Goal: Task Accomplishment & Management: Complete application form

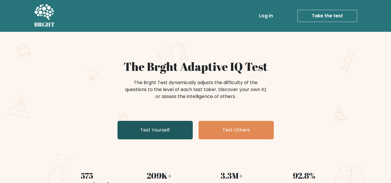
click at [169, 131] on link "Test Yourself" at bounding box center [155, 130] width 75 height 19
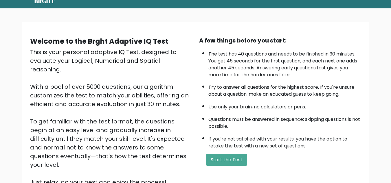
scroll to position [24, 0]
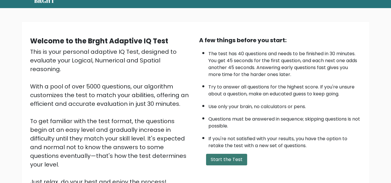
click at [229, 160] on button "Start the Test" at bounding box center [226, 160] width 41 height 12
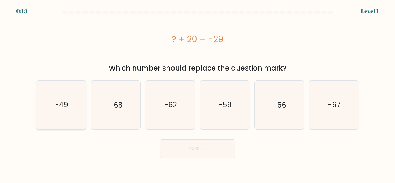
click at [59, 112] on icon "-49" at bounding box center [61, 105] width 48 height 48
click at [198, 93] on input "a. -49" at bounding box center [198, 92] width 0 height 1
radio input "true"
click at [199, 152] on button "Next" at bounding box center [197, 149] width 75 height 19
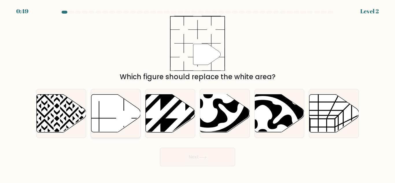
click at [120, 113] on icon at bounding box center [115, 114] width 49 height 38
click at [198, 93] on input "b." at bounding box center [198, 92] width 0 height 1
radio input "true"
click at [225, 157] on button "Next" at bounding box center [197, 157] width 75 height 19
click at [197, 157] on button "Next" at bounding box center [197, 157] width 75 height 19
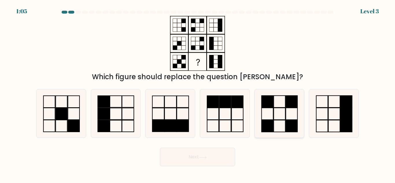
click at [270, 115] on icon at bounding box center [279, 113] width 48 height 48
click at [198, 93] on input "e." at bounding box center [198, 92] width 0 height 1
radio input "true"
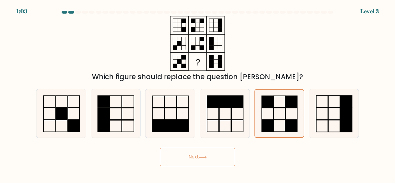
click at [214, 155] on button "Next" at bounding box center [197, 157] width 75 height 19
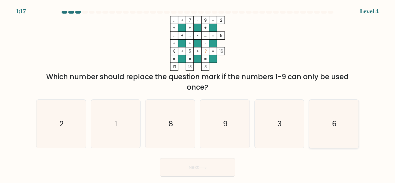
click at [328, 126] on icon "6" at bounding box center [334, 124] width 48 height 48
click at [198, 93] on input "f. 6" at bounding box center [198, 92] width 0 height 1
radio input "true"
click at [204, 174] on button "Next" at bounding box center [197, 167] width 75 height 19
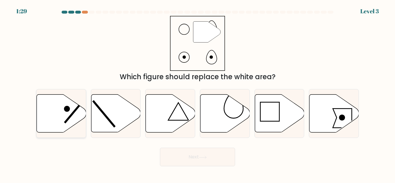
click at [63, 108] on icon at bounding box center [61, 114] width 49 height 38
click at [198, 93] on input "a." at bounding box center [198, 92] width 0 height 1
radio input "true"
click at [177, 159] on button "Next" at bounding box center [197, 157] width 75 height 19
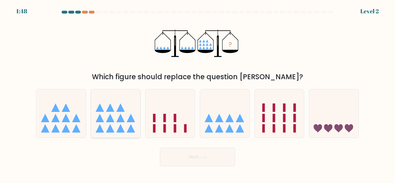
click at [118, 112] on icon at bounding box center [120, 108] width 8 height 8
click at [198, 93] on input "b." at bounding box center [198, 92] width 0 height 1
radio input "true"
click at [202, 159] on button "Next" at bounding box center [197, 157] width 75 height 19
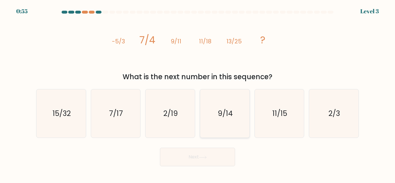
click at [234, 113] on icon "9/14" at bounding box center [225, 113] width 48 height 48
click at [198, 93] on input "d. 9/14" at bounding box center [198, 92] width 0 height 1
radio input "true"
click at [215, 153] on button "Next" at bounding box center [197, 157] width 75 height 19
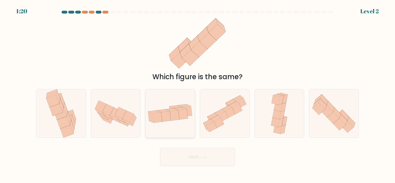
click at [177, 116] on icon at bounding box center [175, 115] width 10 height 10
click at [198, 93] on input "c." at bounding box center [198, 92] width 0 height 1
radio input "true"
click at [199, 157] on button "Next" at bounding box center [197, 157] width 75 height 19
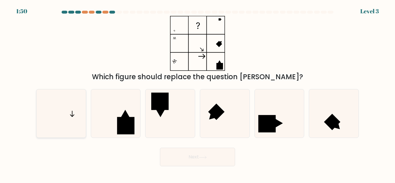
click at [74, 109] on icon at bounding box center [61, 113] width 48 height 48
click at [198, 93] on input "a." at bounding box center [198, 92] width 0 height 1
radio input "true"
click at [191, 160] on button "Next" at bounding box center [197, 157] width 75 height 19
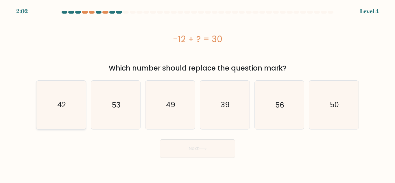
click at [71, 105] on icon "42" at bounding box center [61, 105] width 48 height 48
click at [198, 93] on input "a. 42" at bounding box center [198, 92] width 0 height 1
radio input "true"
click at [198, 152] on button "Next" at bounding box center [197, 149] width 75 height 19
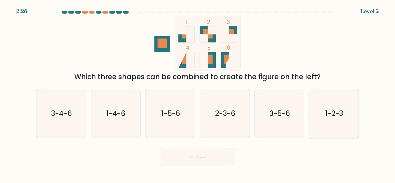
click at [337, 110] on text "1-2-3" at bounding box center [335, 114] width 18 height 10
click at [198, 93] on input "f. 1-2-3" at bounding box center [198, 92] width 0 height 1
radio input "true"
click at [201, 166] on button "Next" at bounding box center [197, 157] width 75 height 19
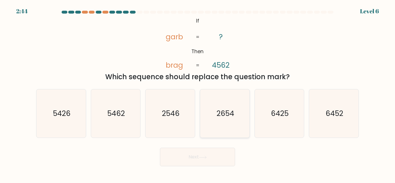
click at [234, 123] on icon "2654" at bounding box center [225, 113] width 48 height 48
click at [198, 93] on input "d. 2654" at bounding box center [198, 92] width 0 height 1
radio input "true"
click at [217, 156] on button "Next" at bounding box center [197, 157] width 75 height 19
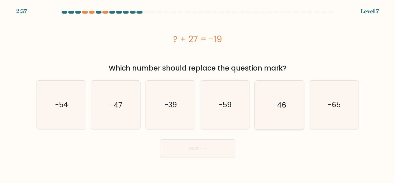
click at [272, 106] on icon "-46" at bounding box center [279, 105] width 48 height 48
click at [198, 93] on input "e. -46" at bounding box center [198, 92] width 0 height 1
radio input "true"
click at [203, 153] on button "Next" at bounding box center [197, 149] width 75 height 19
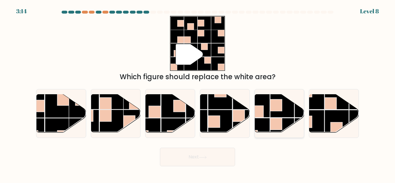
click at [271, 114] on rect at bounding box center [282, 105] width 24 height 24
click at [198, 93] on input "e." at bounding box center [198, 92] width 0 height 1
radio input "true"
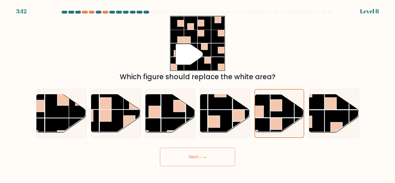
click at [191, 163] on button "Next" at bounding box center [197, 157] width 75 height 19
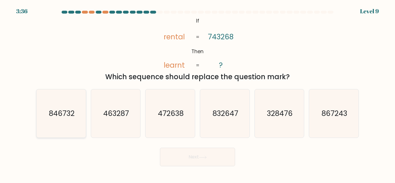
click at [43, 116] on icon "846732" at bounding box center [61, 113] width 48 height 48
click at [198, 93] on input "a. 846732" at bounding box center [198, 92] width 0 height 1
radio input "true"
click at [181, 155] on button "Next" at bounding box center [197, 157] width 75 height 19
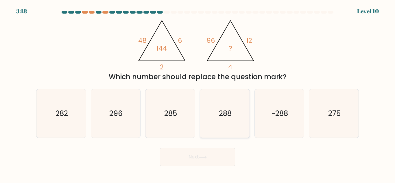
click at [234, 122] on icon "288" at bounding box center [225, 113] width 48 height 48
click at [198, 93] on input "d. 288" at bounding box center [198, 92] width 0 height 1
radio input "true"
click at [222, 151] on button "Next" at bounding box center [197, 157] width 75 height 19
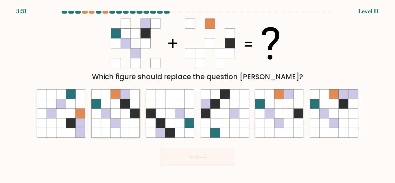
click at [123, 104] on icon at bounding box center [126, 104] width 10 height 10
click at [198, 93] on input "b." at bounding box center [198, 92] width 0 height 1
radio input "true"
click at [202, 155] on button "Next" at bounding box center [197, 157] width 75 height 19
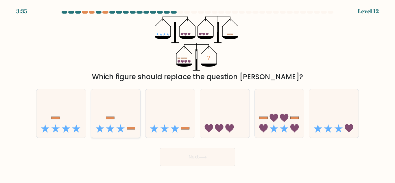
click at [129, 126] on icon at bounding box center [115, 113] width 49 height 41
click at [198, 93] on input "b." at bounding box center [198, 92] width 0 height 1
radio input "true"
click at [201, 162] on button "Next" at bounding box center [197, 157] width 75 height 19
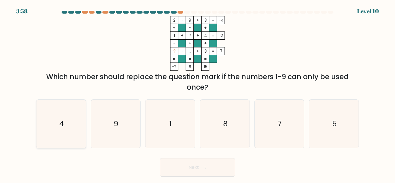
click at [74, 116] on icon "4" at bounding box center [61, 124] width 48 height 48
click at [198, 93] on input "a. 4" at bounding box center [198, 92] width 0 height 1
radio input "true"
click at [195, 166] on button "Next" at bounding box center [197, 167] width 75 height 19
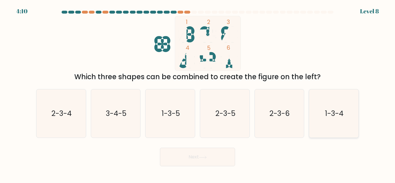
click at [344, 125] on icon "1-3-4" at bounding box center [334, 113] width 48 height 48
click at [198, 93] on input "f. 1-3-4" at bounding box center [198, 92] width 0 height 1
radio input "true"
click at [188, 159] on button "Next" at bounding box center [197, 157] width 75 height 19
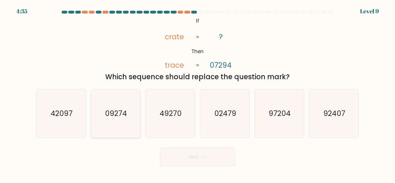
click at [117, 104] on icon "09274" at bounding box center [115, 113] width 48 height 48
click at [198, 93] on input "b. 09274" at bounding box center [198, 92] width 0 height 1
radio input "true"
click at [196, 164] on button "Next" at bounding box center [197, 157] width 75 height 19
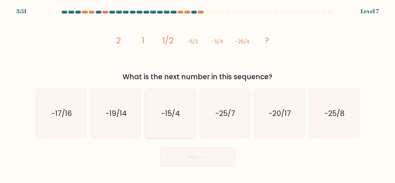
click at [180, 123] on icon "-15/4" at bounding box center [170, 113] width 48 height 48
click at [198, 93] on input "c. -15/4" at bounding box center [198, 92] width 0 height 1
radio input "true"
click at [193, 160] on button "Next" at bounding box center [197, 157] width 75 height 19
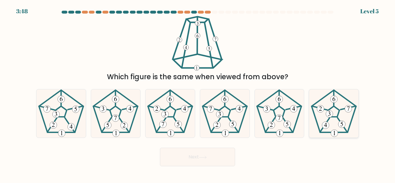
click at [328, 126] on 782 at bounding box center [325, 125] width 7 height 7
click at [198, 93] on input "f." at bounding box center [198, 92] width 0 height 1
radio input "true"
click at [200, 160] on button "Next" at bounding box center [197, 157] width 75 height 19
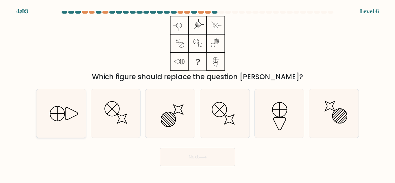
click at [69, 109] on icon at bounding box center [61, 113] width 48 height 48
click at [198, 93] on input "a." at bounding box center [198, 92] width 0 height 1
radio input "true"
click at [204, 155] on button "Next" at bounding box center [197, 157] width 75 height 19
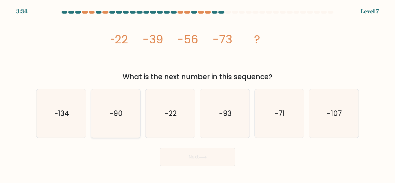
click at [132, 114] on icon "-90" at bounding box center [115, 113] width 48 height 48
click at [198, 93] on input "b. -90" at bounding box center [198, 92] width 0 height 1
radio input "true"
click at [203, 158] on icon at bounding box center [203, 157] width 8 height 3
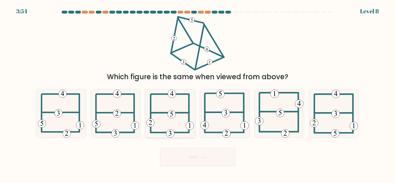
click at [168, 100] on icon at bounding box center [170, 113] width 48 height 48
click at [198, 93] on input "c." at bounding box center [198, 92] width 0 height 1
radio input "true"
click at [198, 161] on button "Next" at bounding box center [197, 157] width 75 height 19
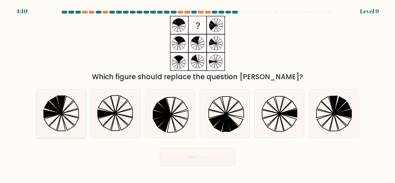
click at [61, 104] on icon at bounding box center [61, 104] width 8 height 17
click at [198, 93] on input "a." at bounding box center [198, 92] width 0 height 1
radio input "true"
click at [188, 154] on button "Next" at bounding box center [197, 157] width 75 height 19
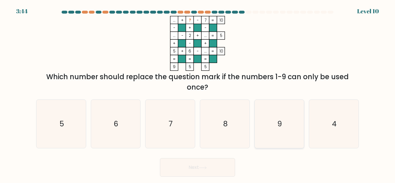
click at [263, 124] on icon "9" at bounding box center [279, 124] width 48 height 48
click at [198, 93] on input "e. 9" at bounding box center [198, 92] width 0 height 1
radio input "true"
click at [208, 170] on button "Next" at bounding box center [197, 167] width 75 height 19
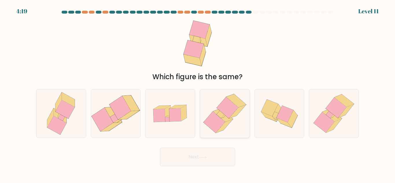
click at [228, 117] on icon at bounding box center [228, 107] width 22 height 21
click at [198, 93] on input "d." at bounding box center [198, 92] width 0 height 1
radio input "true"
click at [199, 158] on button "Next" at bounding box center [197, 157] width 75 height 19
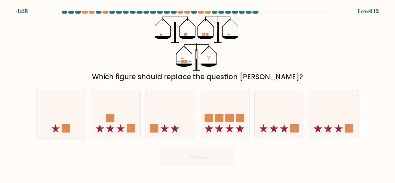
click at [63, 123] on icon at bounding box center [60, 113] width 49 height 41
click at [198, 93] on input "a." at bounding box center [198, 92] width 0 height 1
radio input "true"
click at [178, 156] on button "Next" at bounding box center [197, 157] width 75 height 19
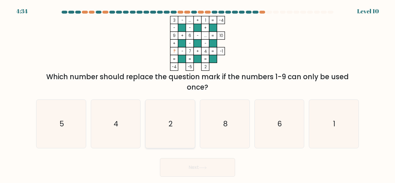
click at [179, 116] on icon "2" at bounding box center [170, 124] width 48 height 48
click at [198, 93] on input "c. 2" at bounding box center [198, 92] width 0 height 1
radio input "true"
click at [201, 172] on button "Next" at bounding box center [197, 167] width 75 height 19
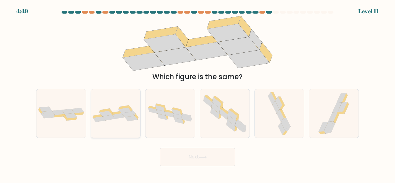
click at [106, 119] on icon at bounding box center [108, 117] width 13 height 5
click at [198, 93] on input "b." at bounding box center [198, 92] width 0 height 1
radio input "true"
click at [193, 157] on button "Next" at bounding box center [197, 157] width 75 height 19
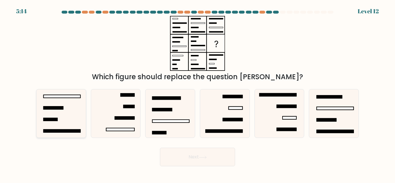
click at [71, 104] on icon at bounding box center [61, 113] width 48 height 48
click at [198, 93] on input "a." at bounding box center [198, 92] width 0 height 1
radio input "true"
click at [191, 157] on button "Next" at bounding box center [197, 157] width 75 height 19
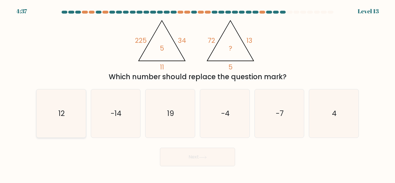
click at [63, 121] on icon "12" at bounding box center [61, 113] width 48 height 48
click at [198, 93] on input "a. 12" at bounding box center [198, 92] width 0 height 1
radio input "true"
click at [200, 159] on button "Next" at bounding box center [197, 157] width 75 height 19
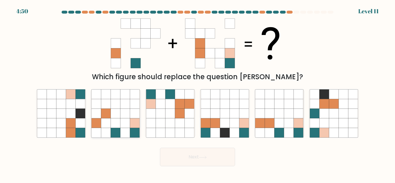
click at [125, 123] on icon at bounding box center [126, 123] width 10 height 10
click at [198, 93] on input "b." at bounding box center [198, 92] width 0 height 1
radio input "true"
click at [206, 153] on button "Next" at bounding box center [197, 157] width 75 height 19
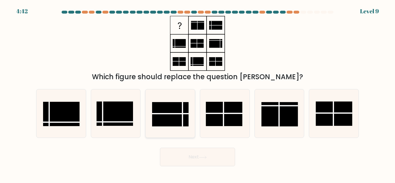
click at [183, 122] on line at bounding box center [183, 114] width 0 height 24
click at [198, 93] on input "c." at bounding box center [198, 92] width 0 height 1
radio input "true"
click at [198, 166] on button "Next" at bounding box center [197, 157] width 75 height 19
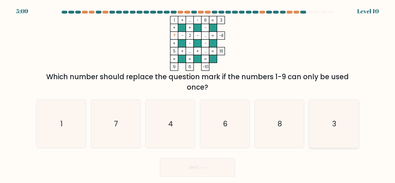
click at [333, 118] on icon "3" at bounding box center [334, 124] width 48 height 48
click at [198, 93] on input "f. 3" at bounding box center [198, 92] width 0 height 1
radio input "true"
click at [217, 164] on button "Next" at bounding box center [197, 167] width 75 height 19
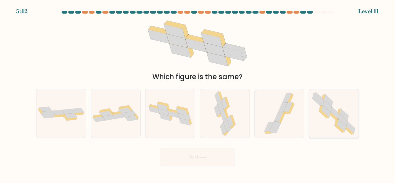
click at [337, 115] on icon at bounding box center [335, 113] width 9 height 12
click at [198, 93] on input "f." at bounding box center [198, 92] width 0 height 1
radio input "true"
click at [216, 161] on button "Next" at bounding box center [197, 157] width 75 height 19
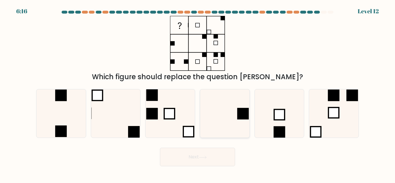
click at [245, 111] on rect at bounding box center [243, 114] width 12 height 12
click at [198, 93] on input "d." at bounding box center [198, 92] width 0 height 1
radio input "true"
click at [75, 114] on icon at bounding box center [61, 113] width 48 height 48
click at [198, 93] on input "a." at bounding box center [198, 92] width 0 height 1
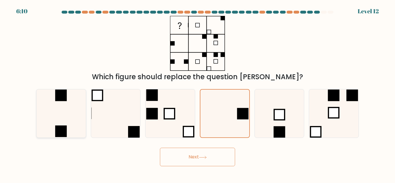
radio input "true"
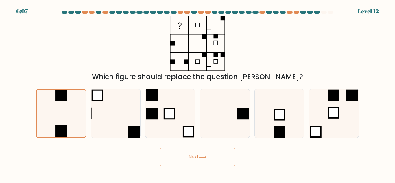
click at [192, 155] on button "Next" at bounding box center [197, 157] width 75 height 19
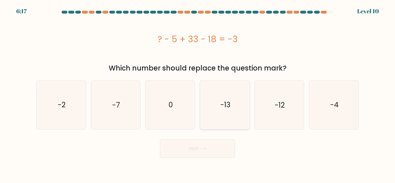
click at [224, 95] on icon "-13" at bounding box center [225, 105] width 48 height 48
click at [198, 93] on input "d. -13" at bounding box center [198, 92] width 0 height 1
radio input "true"
click at [213, 149] on button "Next" at bounding box center [197, 149] width 75 height 19
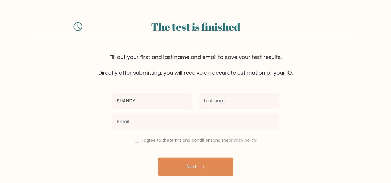
type input "SHANDY"
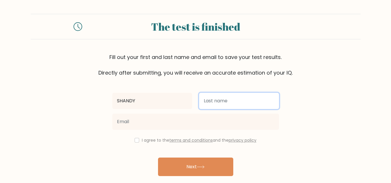
click at [236, 102] on input "text" at bounding box center [239, 101] width 80 height 16
type input "DUQUESA"
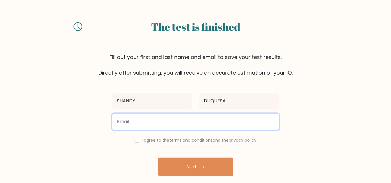
click at [165, 126] on input "email" at bounding box center [195, 122] width 167 height 16
type input "dyshan599@gmail.com"
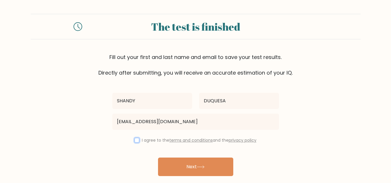
click at [135, 140] on input "checkbox" at bounding box center [137, 140] width 5 height 5
checkbox input "true"
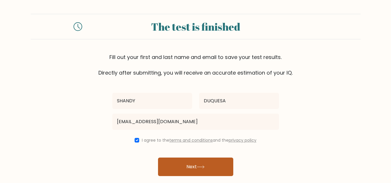
click at [184, 171] on button "Next" at bounding box center [195, 167] width 75 height 19
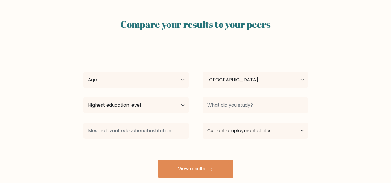
select select "PH"
click at [174, 76] on select "Age Under [DEMOGRAPHIC_DATA] [DEMOGRAPHIC_DATA] [DEMOGRAPHIC_DATA] [DEMOGRAPHIC…" at bounding box center [135, 80] width 105 height 16
select select "18_24"
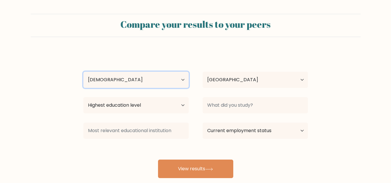
click at [83, 72] on select "Age Under [DEMOGRAPHIC_DATA] [DEMOGRAPHIC_DATA] [DEMOGRAPHIC_DATA] [DEMOGRAPHIC…" at bounding box center [135, 80] width 105 height 16
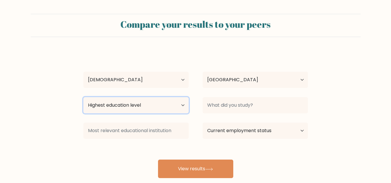
click at [145, 107] on select "Highest education level No schooling Primary Lower Secondary Upper Secondary Oc…" at bounding box center [135, 105] width 105 height 16
click at [83, 97] on select "Highest education level No schooling Primary Lower Secondary Upper Secondary Oc…" at bounding box center [135, 105] width 105 height 16
click at [173, 106] on select "Highest education level No schooling Primary Lower Secondary Upper Secondary Oc…" at bounding box center [135, 105] width 105 height 16
select select "bachelors_degree"
click at [83, 97] on select "Highest education level No schooling Primary Lower Secondary Upper Secondary Oc…" at bounding box center [135, 105] width 105 height 16
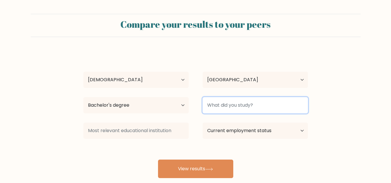
click at [238, 105] on input at bounding box center [255, 105] width 105 height 16
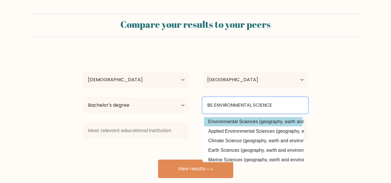
type input "BS ENVIRONMENTAL SCIENCE"
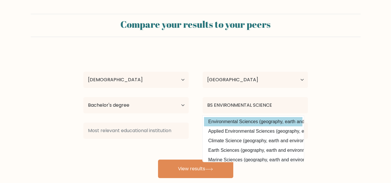
click at [239, 120] on div "SHANDY DUQUESA Age Under 18 years old 18-24 years old 25-34 years old 35-44 yea…" at bounding box center [196, 114] width 232 height 127
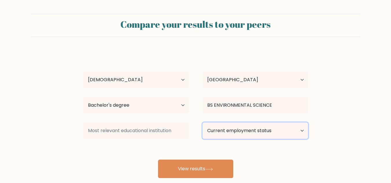
click at [224, 133] on select "Current employment status Employed Student Retired Other / prefer not to answer" at bounding box center [255, 131] width 105 height 16
select select "student"
click at [203, 123] on select "Current employment status Employed Student Retired Other / prefer not to answer" at bounding box center [255, 131] width 105 height 16
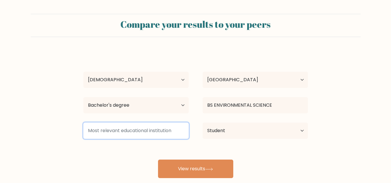
click at [137, 131] on input at bounding box center [135, 131] width 105 height 16
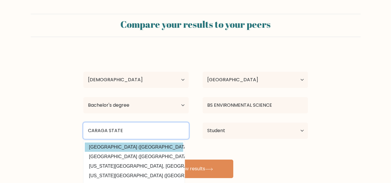
type input "CARAGA STATE"
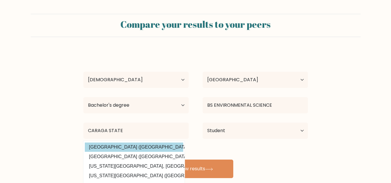
click at [120, 150] on div "SHANDY DUQUESA Age Under 18 years old 18-24 years old 25-34 years old 35-44 yea…" at bounding box center [196, 114] width 232 height 127
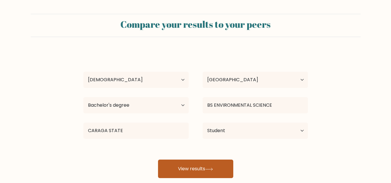
click at [185, 175] on button "View results" at bounding box center [195, 169] width 75 height 19
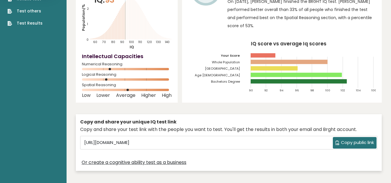
scroll to position [54, 0]
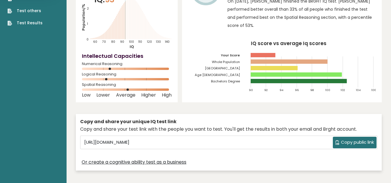
click at [345, 144] on span "Copy public link" at bounding box center [357, 142] width 33 height 7
click at [360, 139] on span "Copy public link" at bounding box center [357, 142] width 33 height 7
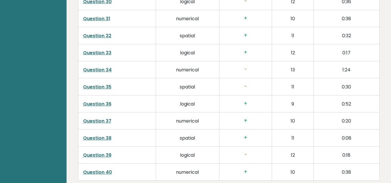
scroll to position [1499, 0]
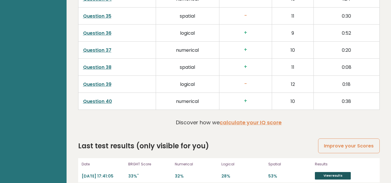
click at [333, 172] on link "View results" at bounding box center [333, 176] width 36 height 8
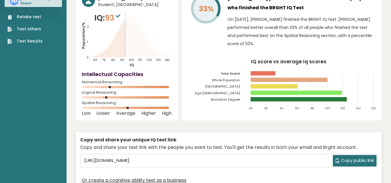
scroll to position [0, 0]
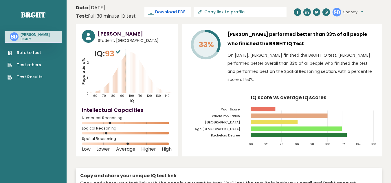
click at [173, 14] on span "Download PDF" at bounding box center [170, 12] width 30 height 6
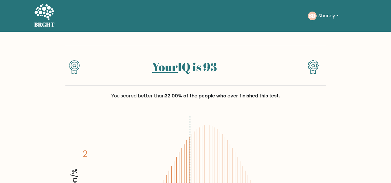
click at [313, 62] on icon at bounding box center [313, 67] width 11 height 14
click at [73, 66] on icon at bounding box center [74, 65] width 3 height 3
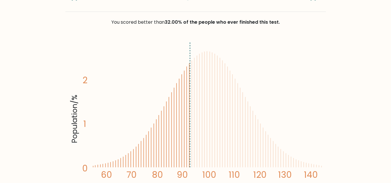
scroll to position [74, 0]
